Goal: Navigation & Orientation: Find specific page/section

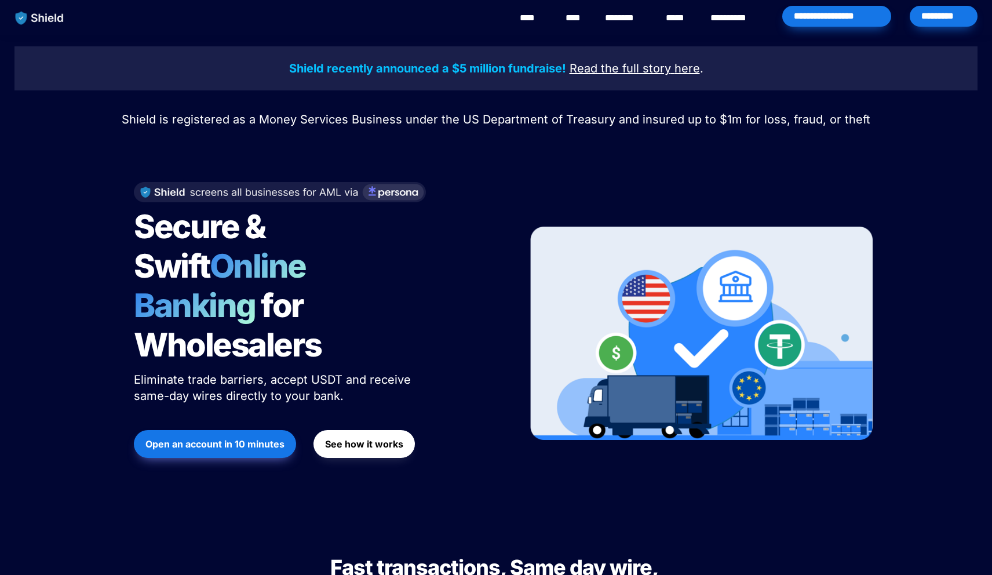
click at [924, 25] on div "*********" at bounding box center [944, 16] width 68 height 21
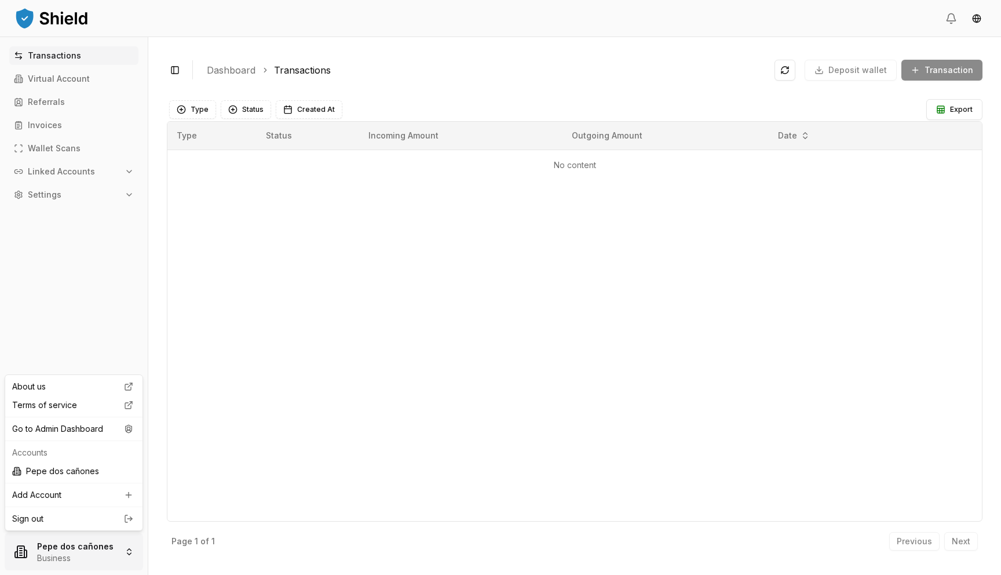
click at [23, 568] on html "Transactions Virtual Account Referrals Invoices Wallet Scans Linked Accounts Se…" at bounding box center [500, 287] width 1001 height 575
click at [105, 427] on div "Go to Admin Dashboard" at bounding box center [74, 428] width 133 height 19
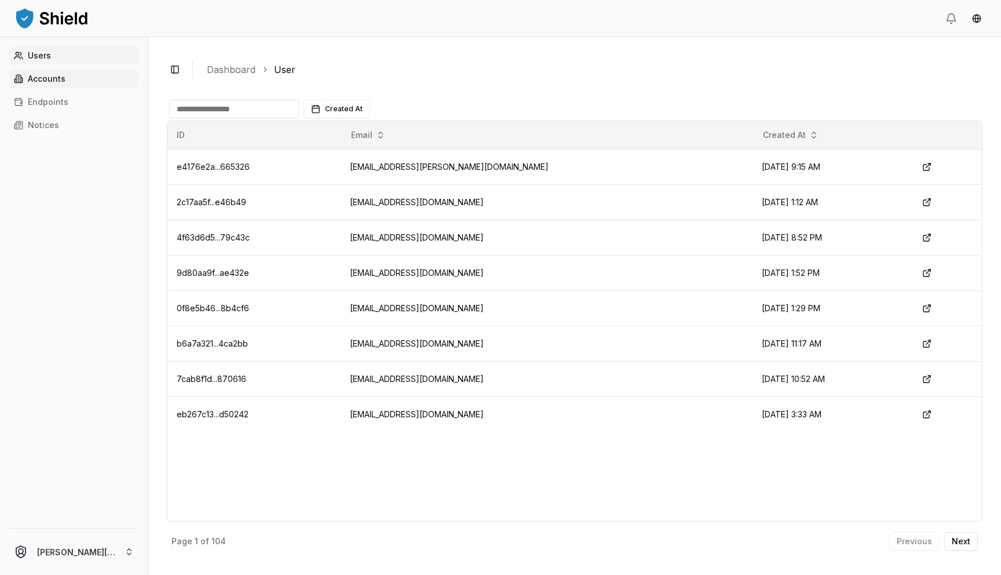
click at [125, 70] on link "Accounts" at bounding box center [73, 79] width 129 height 19
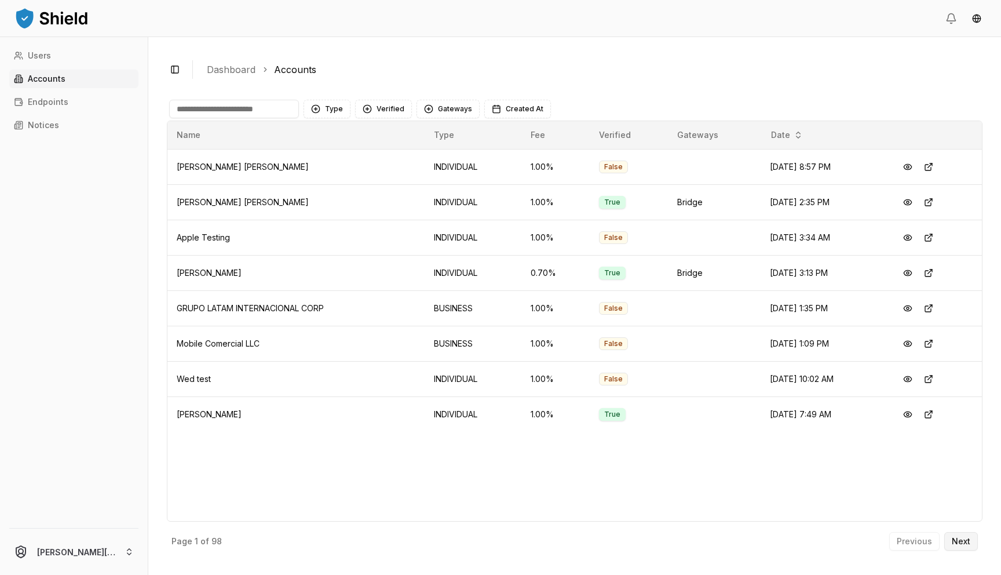
click at [971, 539] on button "Next" at bounding box center [961, 541] width 34 height 19
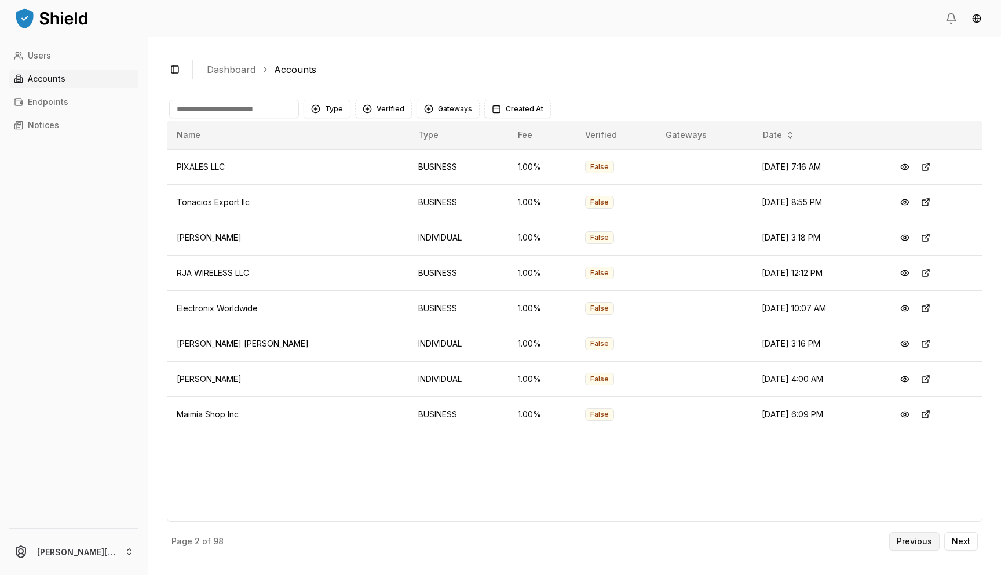
click at [932, 550] on button "Previous" at bounding box center [914, 541] width 50 height 19
